Goal: Obtain resource: Obtain resource

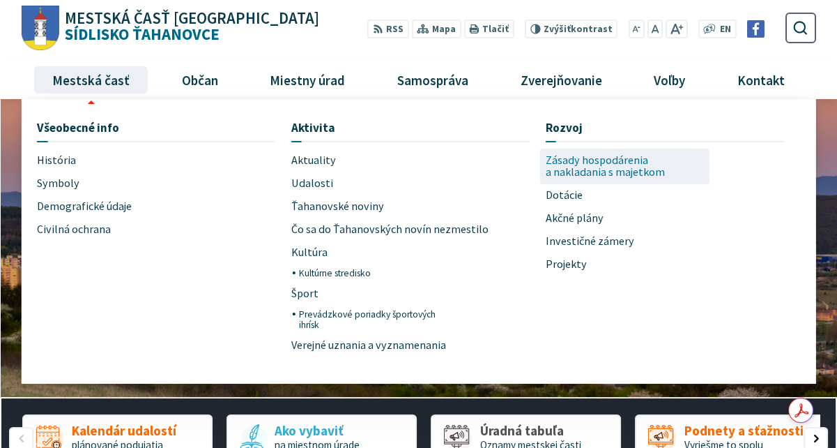
click at [607, 169] on span "Zásady hospodárenia a nakladania s majetkom" at bounding box center [625, 166] width 159 height 36
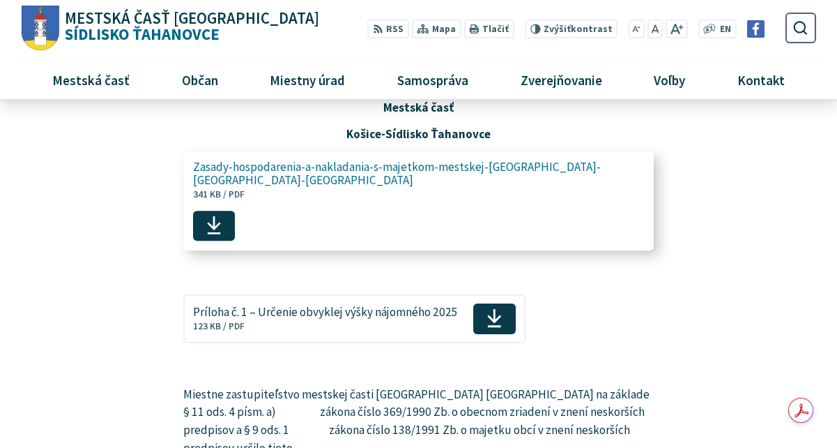
click at [466, 167] on span "Zasady-hospodarenia-a-nakladania-s-majetkom-mestskej-[GEOGRAPHIC_DATA]-[GEOGRAP…" at bounding box center [411, 173] width 436 height 26
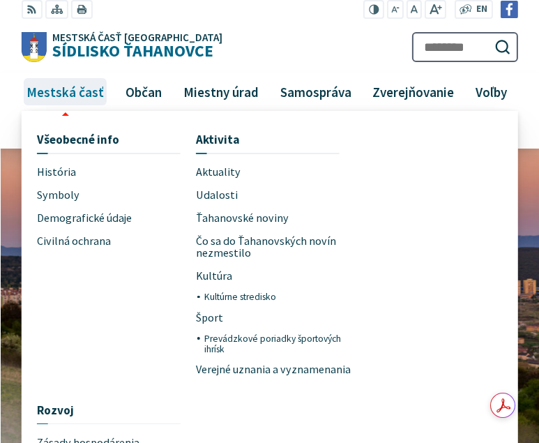
click at [55, 96] on span "Mestská časť" at bounding box center [66, 91] width 88 height 38
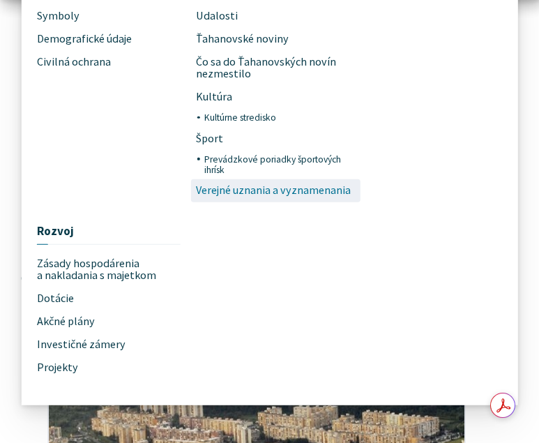
scroll to position [70, 0]
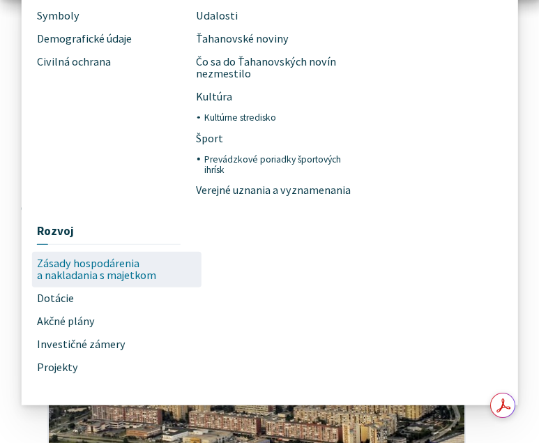
click at [126, 281] on span "Zásady hospodárenia a nakladania s majetkom" at bounding box center [116, 270] width 159 height 36
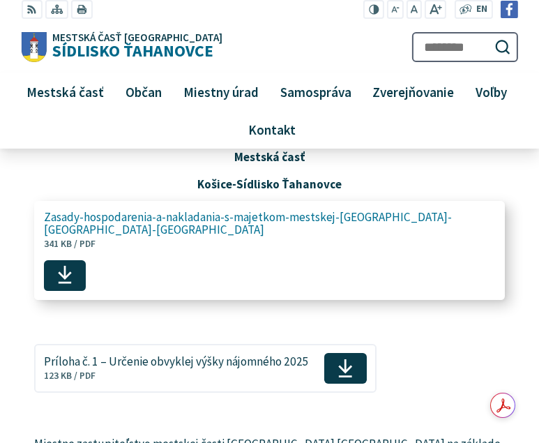
click at [213, 219] on span "Zasady-hospodarenia-a-nakladania-s-majetkom-mestskej-[GEOGRAPHIC_DATA]-[GEOGRAP…" at bounding box center [262, 224] width 436 height 26
